Goal: Task Accomplishment & Management: Manage account settings

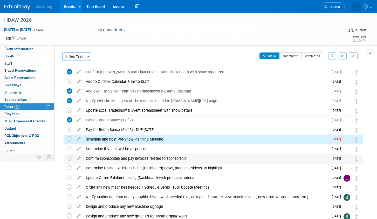
scroll to position [50, 0]
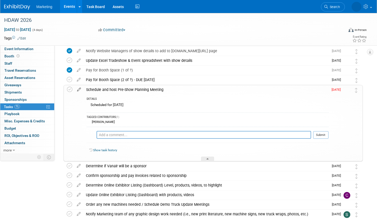
click at [78, 89] on icon at bounding box center [79, 88] width 9 height 6
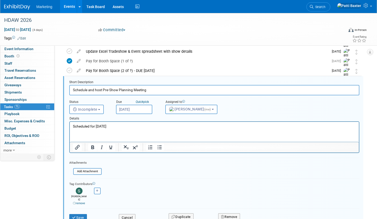
scroll to position [0, 0]
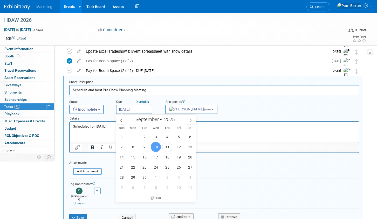
click at [131, 106] on input "[DATE]" at bounding box center [134, 109] width 36 height 9
click at [189, 119] on icon at bounding box center [191, 121] width 4 height 4
select select "9"
click at [155, 156] on span "15" at bounding box center [156, 157] width 10 height 10
type input "[DATE]"
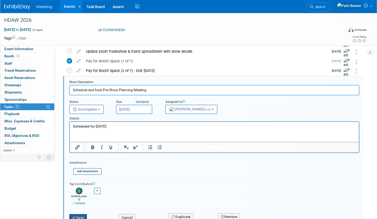
click at [77, 214] on button "Save" at bounding box center [78, 217] width 18 height 7
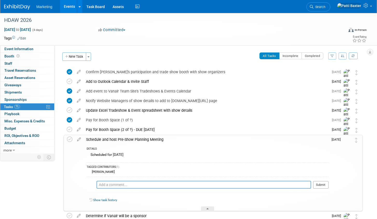
click at [342, 56] on icon "button" at bounding box center [343, 55] width 4 height 3
click at [323, 79] on link "By Due Date" at bounding box center [328, 79] width 37 height 7
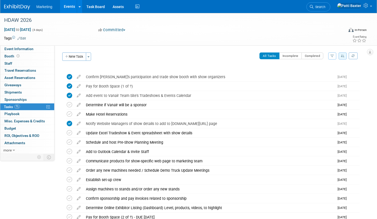
click at [68, 58] on button "New Task" at bounding box center [74, 56] width 24 height 8
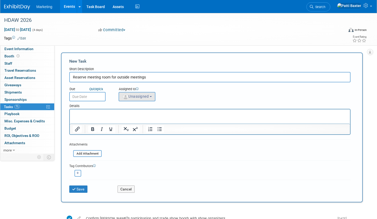
type input "Reserve meeting room for outside meetings"
click at [144, 93] on button "Unassigned" at bounding box center [137, 96] width 37 height 9
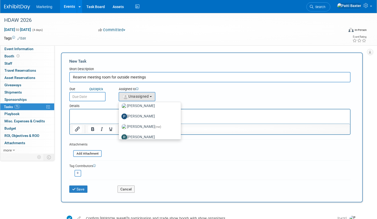
scroll to position [71, 0]
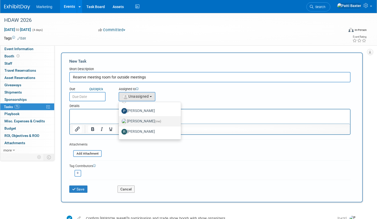
drag, startPoint x: 150, startPoint y: 122, endPoint x: 77, endPoint y: 12, distance: 132.4
click at [155, 122] on span "(me)" at bounding box center [158, 121] width 6 height 4
click at [120, 122] on input "[PERSON_NAME] (me)" at bounding box center [117, 120] width 3 height 3
select select "6f109a00-a34b-4dd3-8e45-969d18b3def7"
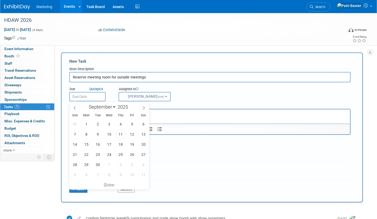
click at [88, 96] on input "text" at bounding box center [87, 96] width 36 height 9
click at [96, 164] on span "30" at bounding box center [98, 164] width 10 height 10
type input "[DATE]"
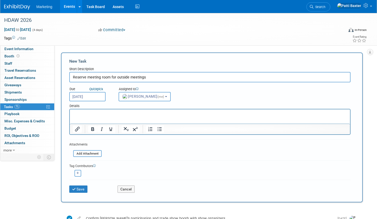
click at [78, 115] on p "Rich Text Area. Press ALT-0 for help." at bounding box center [210, 113] width 274 height 5
drag, startPoint x: 92, startPoint y: 119, endPoint x: 87, endPoint y: 119, distance: 4.7
click at [91, 119] on p "Rich Text Area. Press ALT-0 for help." at bounding box center [210, 119] width 274 height 5
click at [86, 120] on p "Rich Text Area. Press ALT-0 for help." at bounding box center [210, 119] width 274 height 5
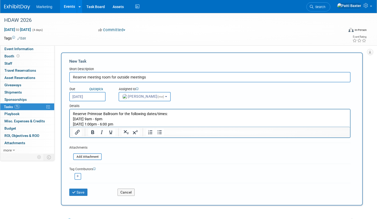
click at [74, 119] on p "[DATE] 9am - 6pm" at bounding box center [210, 119] width 274 height 5
click at [39, 154] on input "file" at bounding box center [70, 157] width 62 height 6
click at [75, 119] on p "[DATE] 9am - 6pm" at bounding box center [210, 119] width 274 height 5
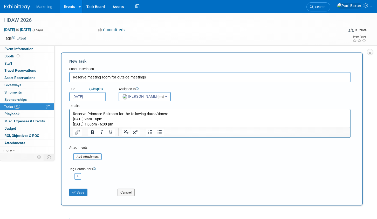
click at [73, 119] on p "[DATE] 9am - 6pm" at bounding box center [210, 119] width 274 height 5
click at [73, 123] on p "[DATE] 1:00pm - 6:00 pm" at bounding box center [210, 124] width 274 height 5
drag, startPoint x: 79, startPoint y: 191, endPoint x: 77, endPoint y: 171, distance: 20.2
click at [79, 191] on button "Save" at bounding box center [78, 192] width 18 height 7
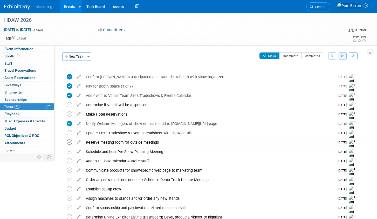
click at [68, 143] on icon at bounding box center [69, 141] width 5 height 5
